Goal: Task Accomplishment & Management: Use online tool/utility

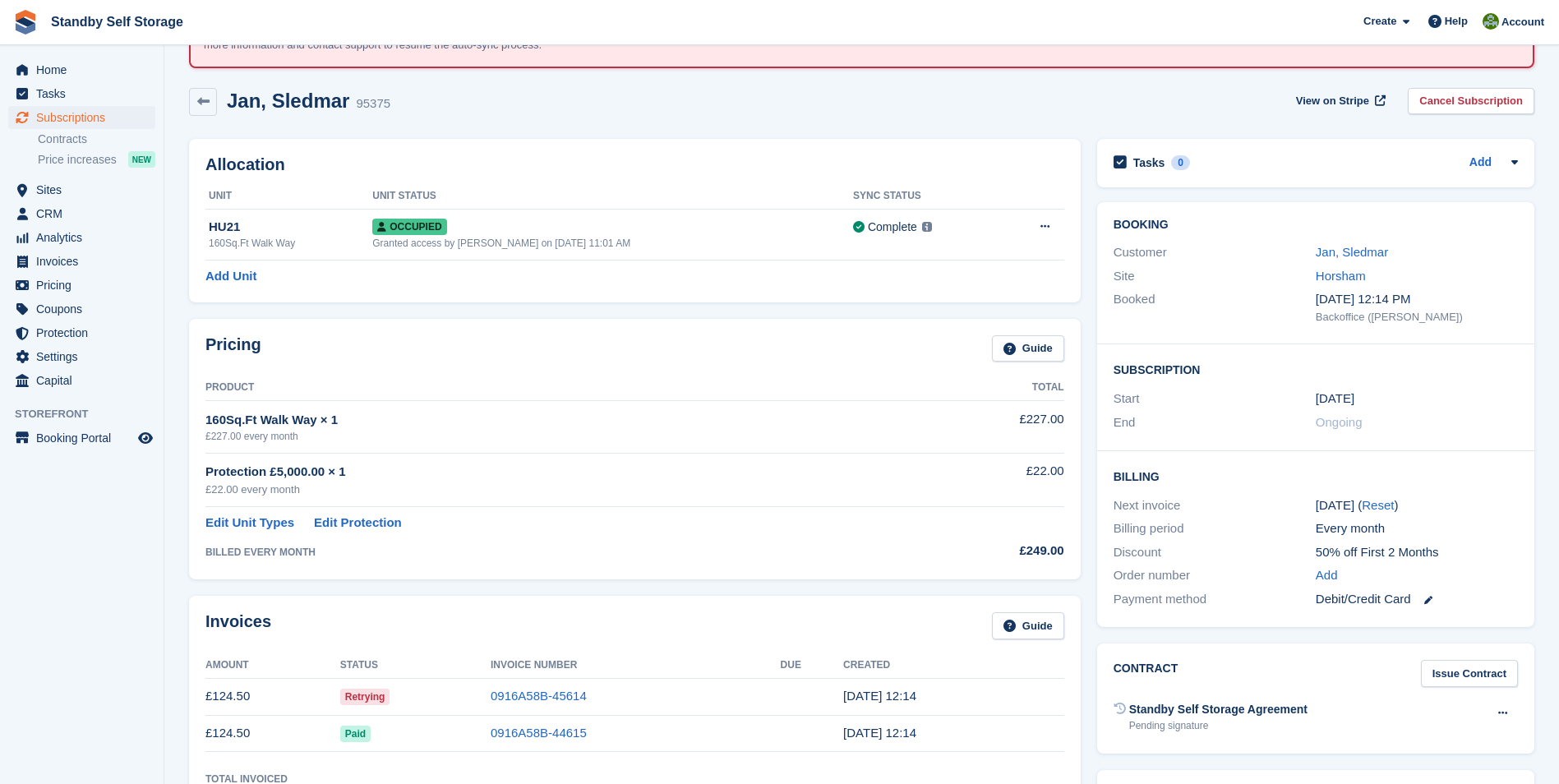
scroll to position [98, 0]
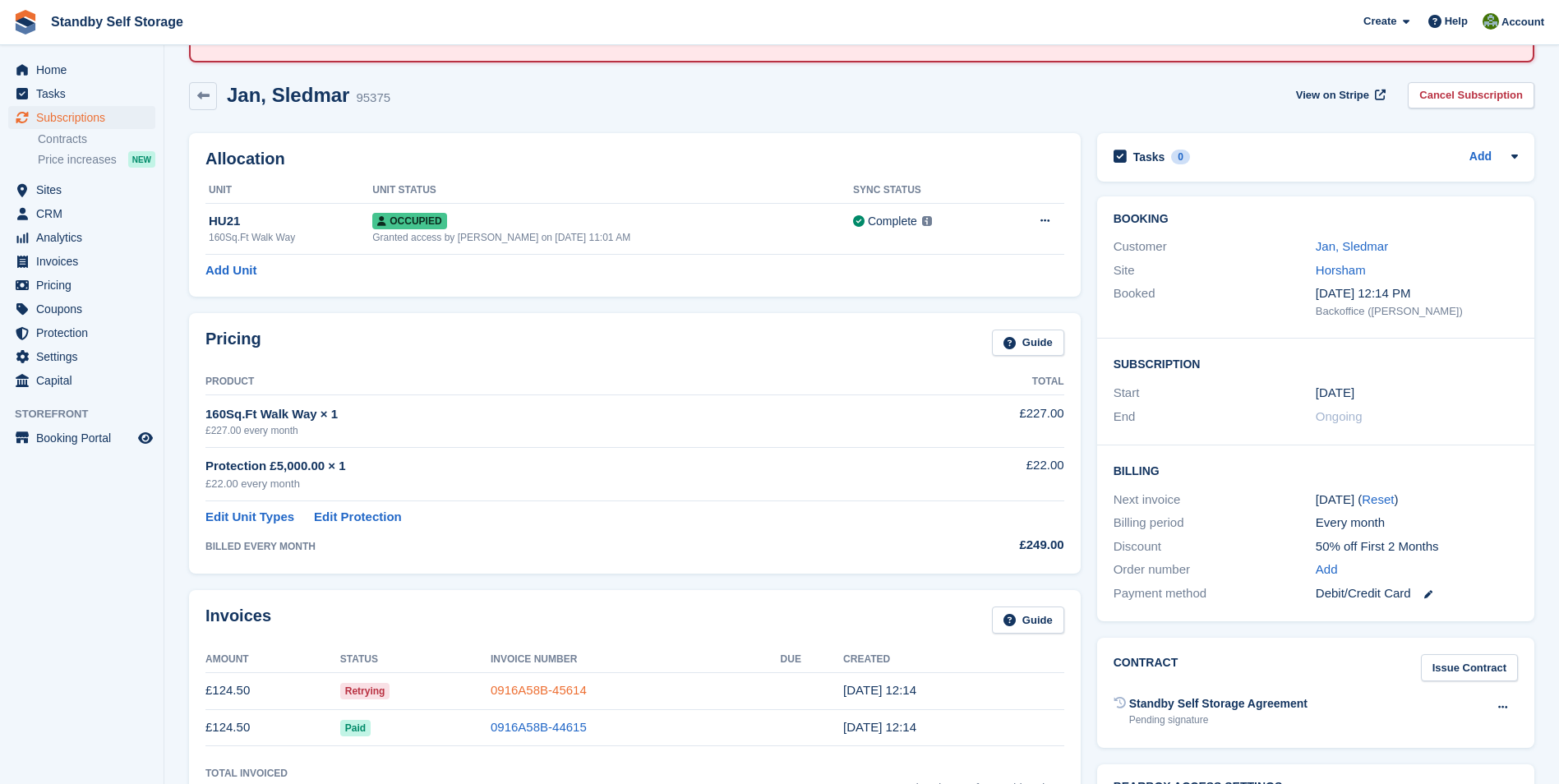
click at [517, 689] on link "0916A58B-45614" at bounding box center [539, 689] width 96 height 14
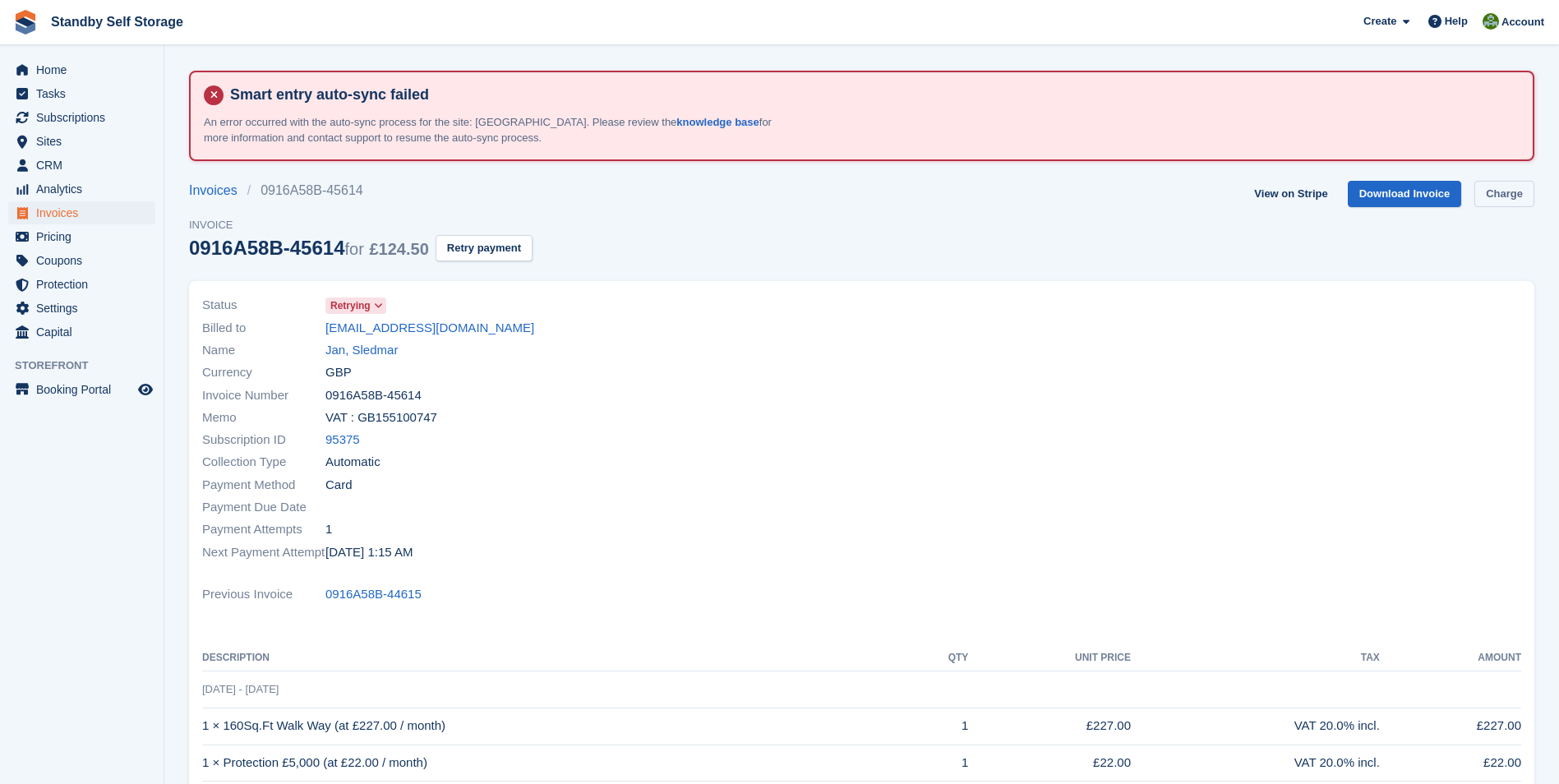
click at [1503, 192] on link "Charge" at bounding box center [1505, 194] width 60 height 27
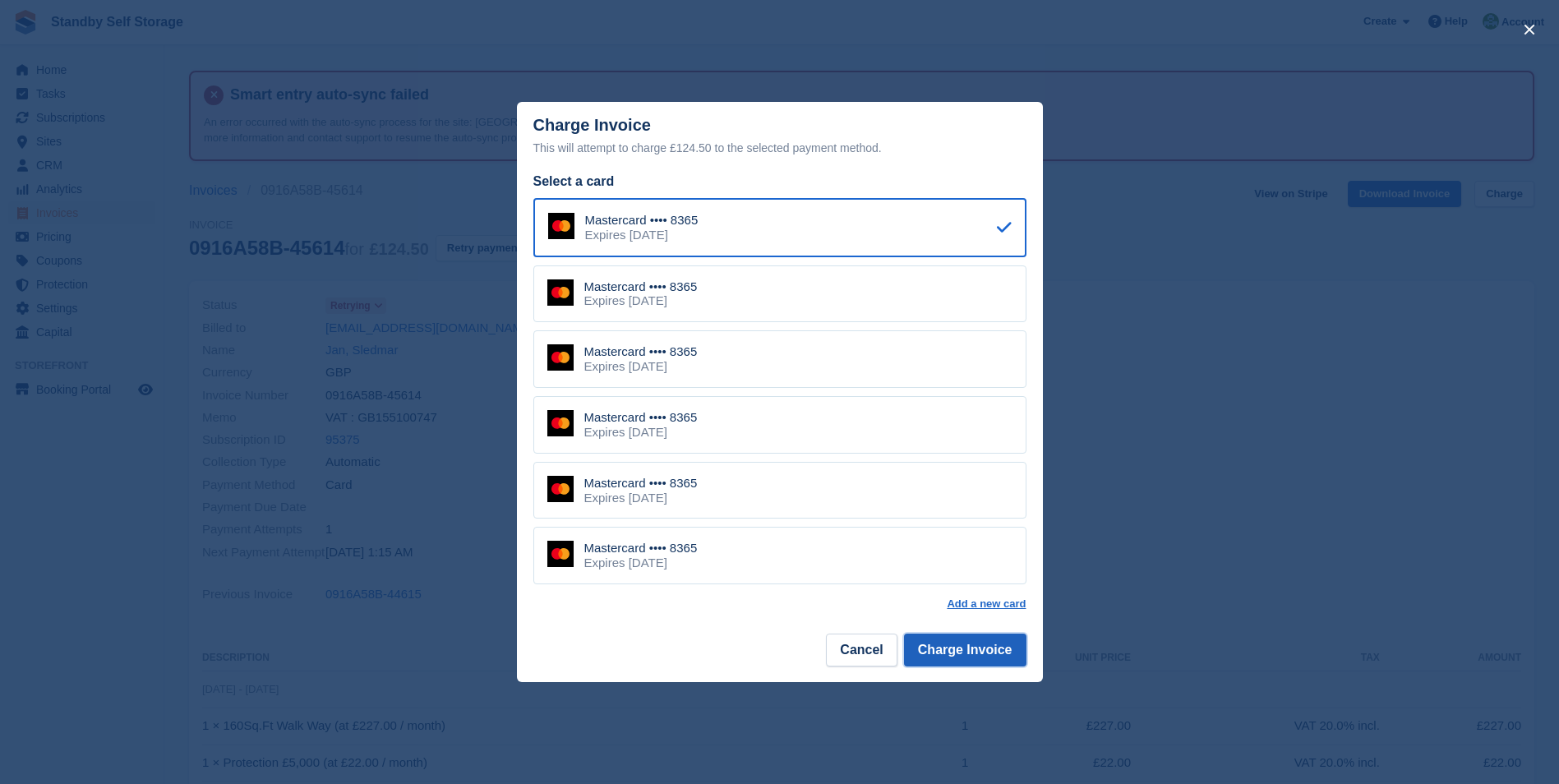
click at [961, 652] on button "Charge Invoice" at bounding box center [965, 650] width 123 height 33
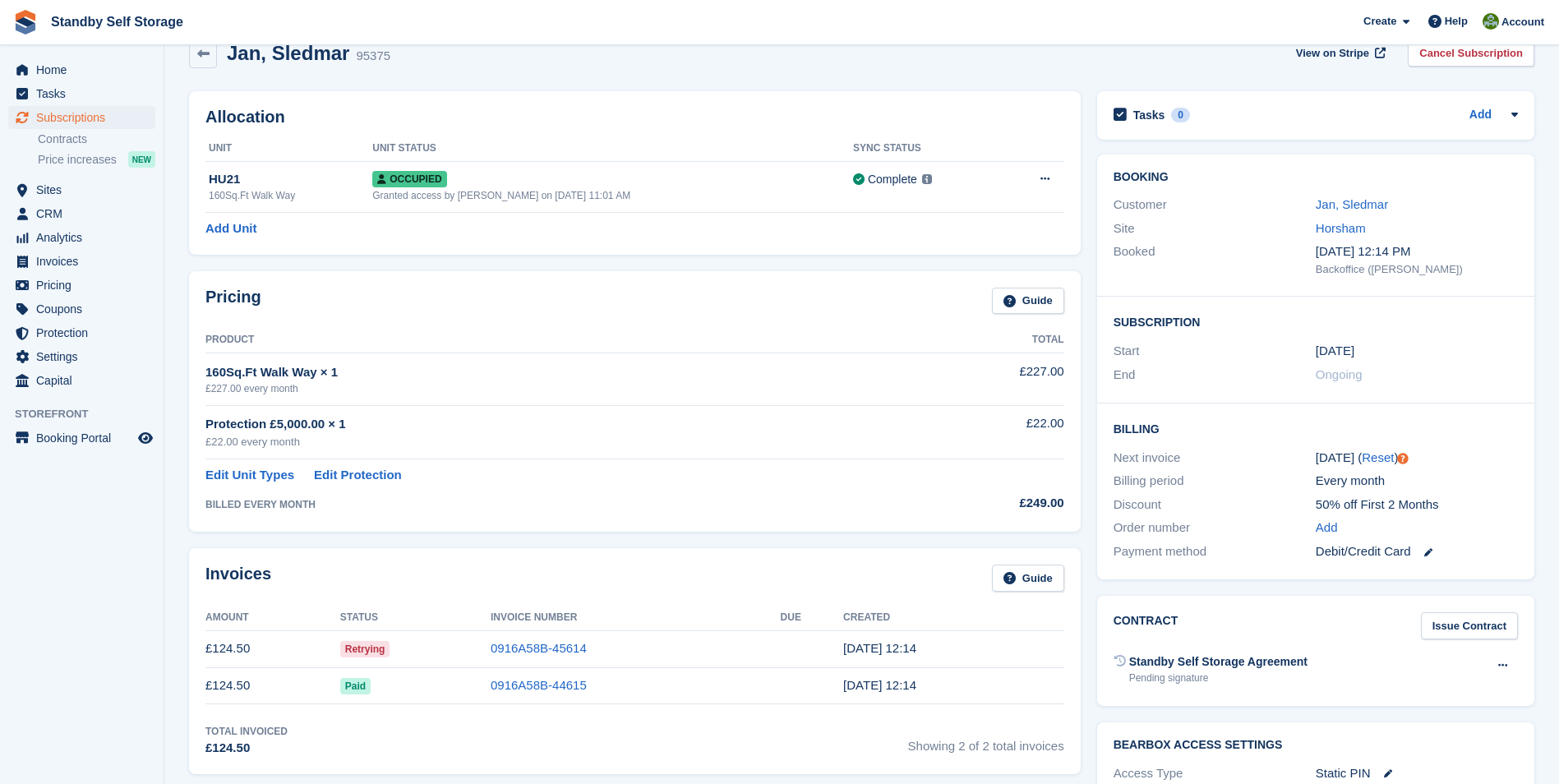
scroll to position [158, 0]
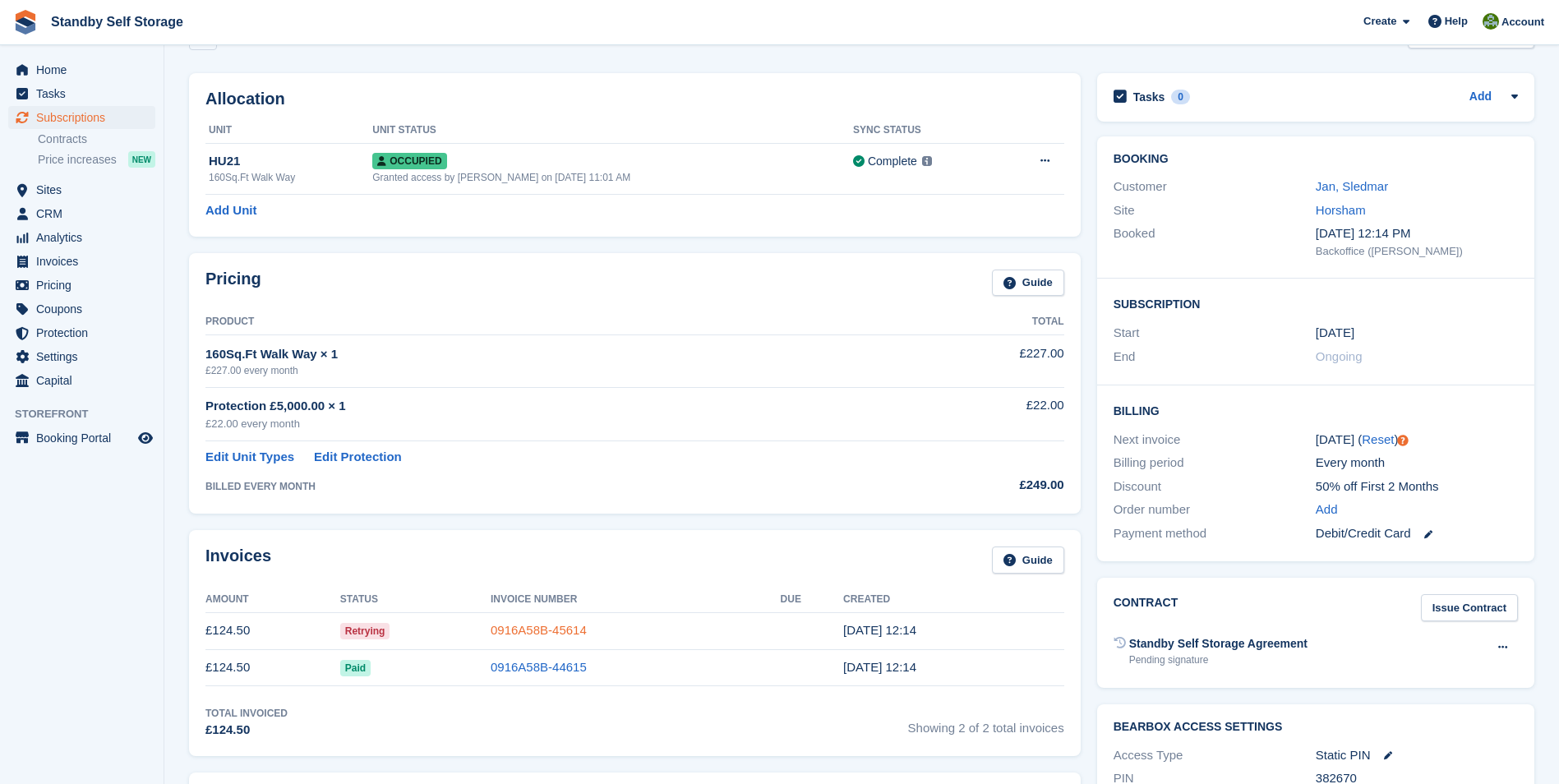
click at [528, 635] on link "0916A58B-45614" at bounding box center [539, 630] width 96 height 14
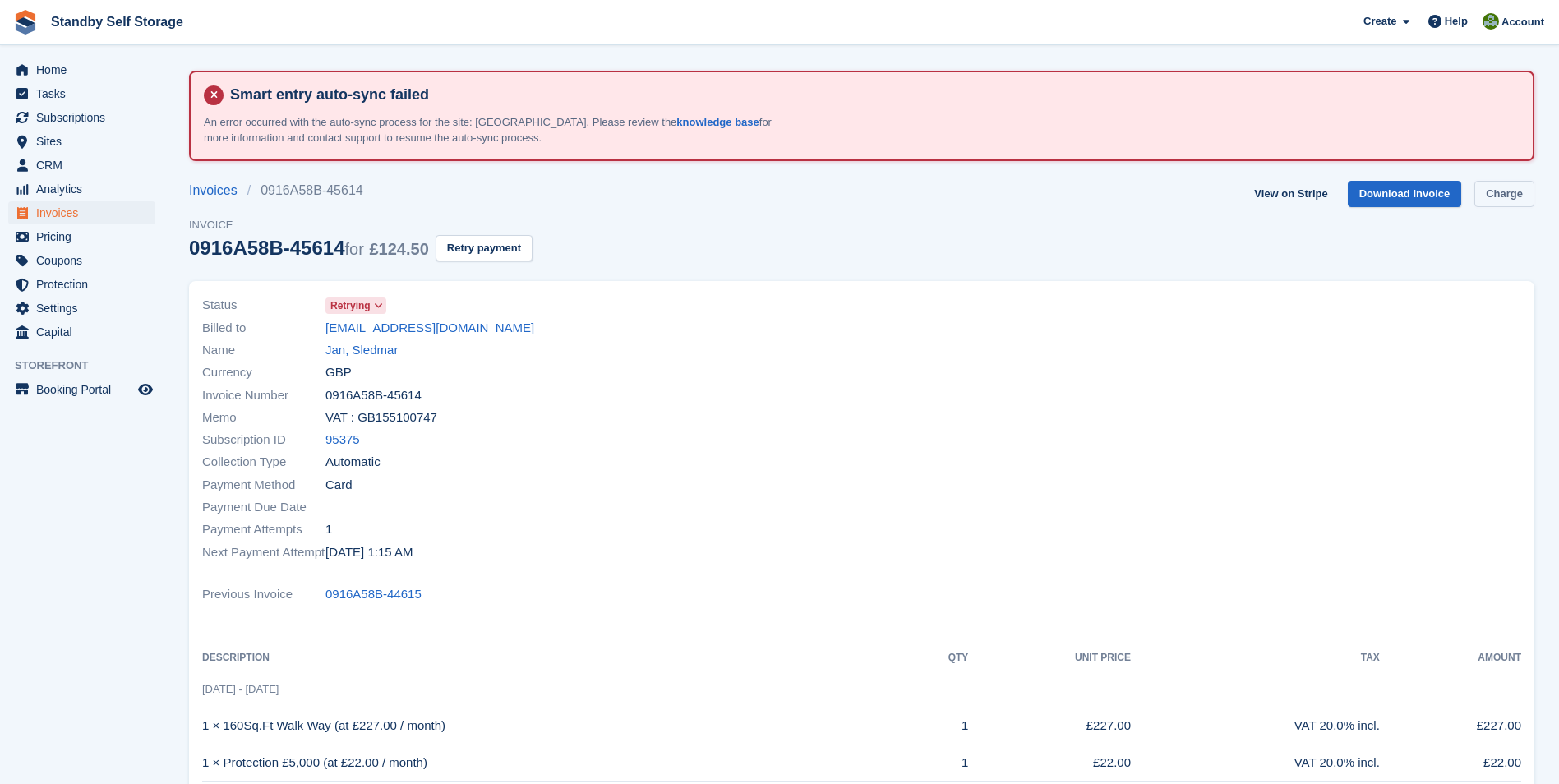
click at [1503, 192] on link "Charge" at bounding box center [1505, 194] width 60 height 27
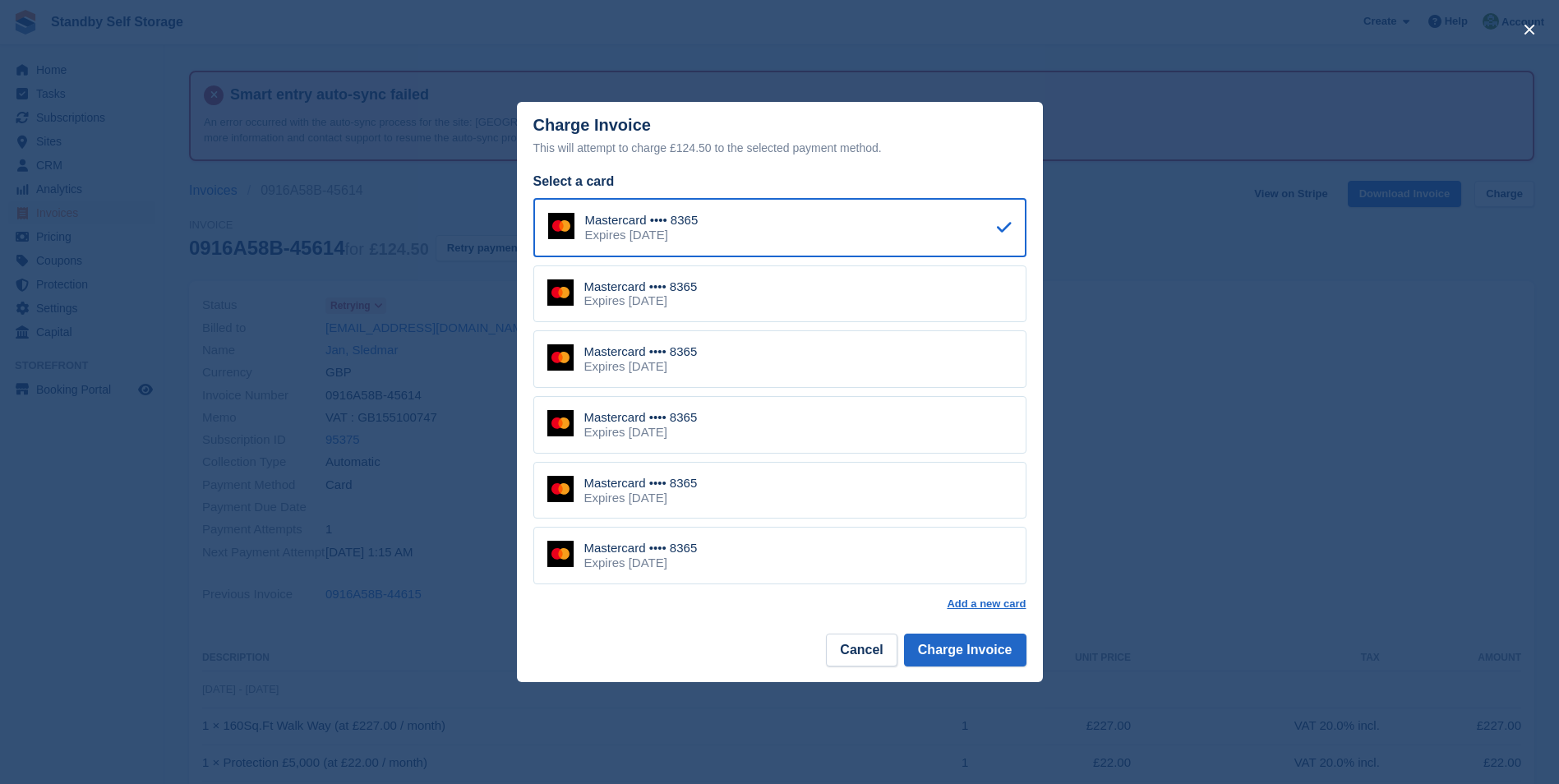
click at [653, 492] on div "Expires [DATE]" at bounding box center [642, 498] width 114 height 14
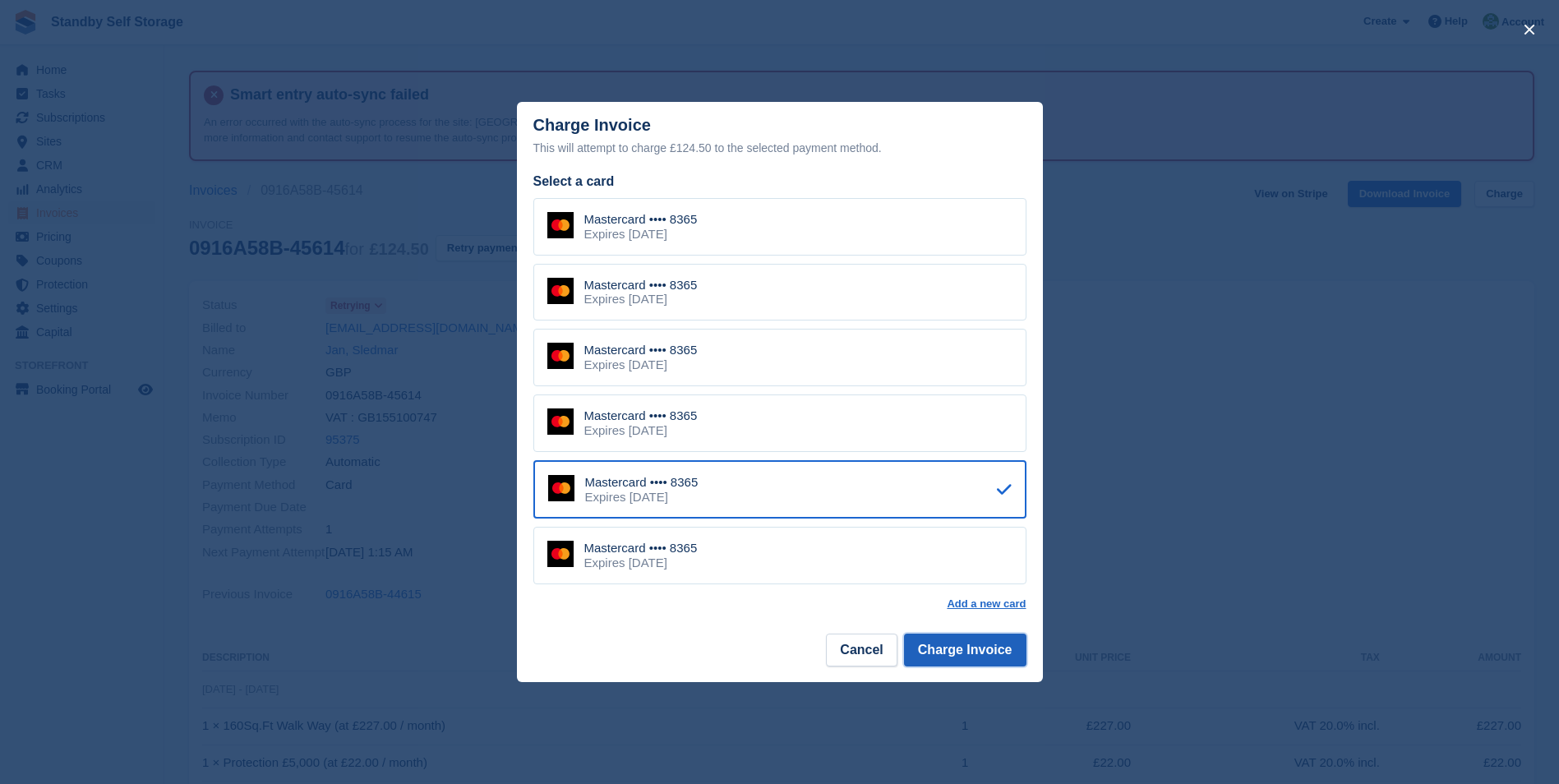
click at [953, 653] on button "Charge Invoice" at bounding box center [965, 650] width 123 height 33
